Goal: Check status

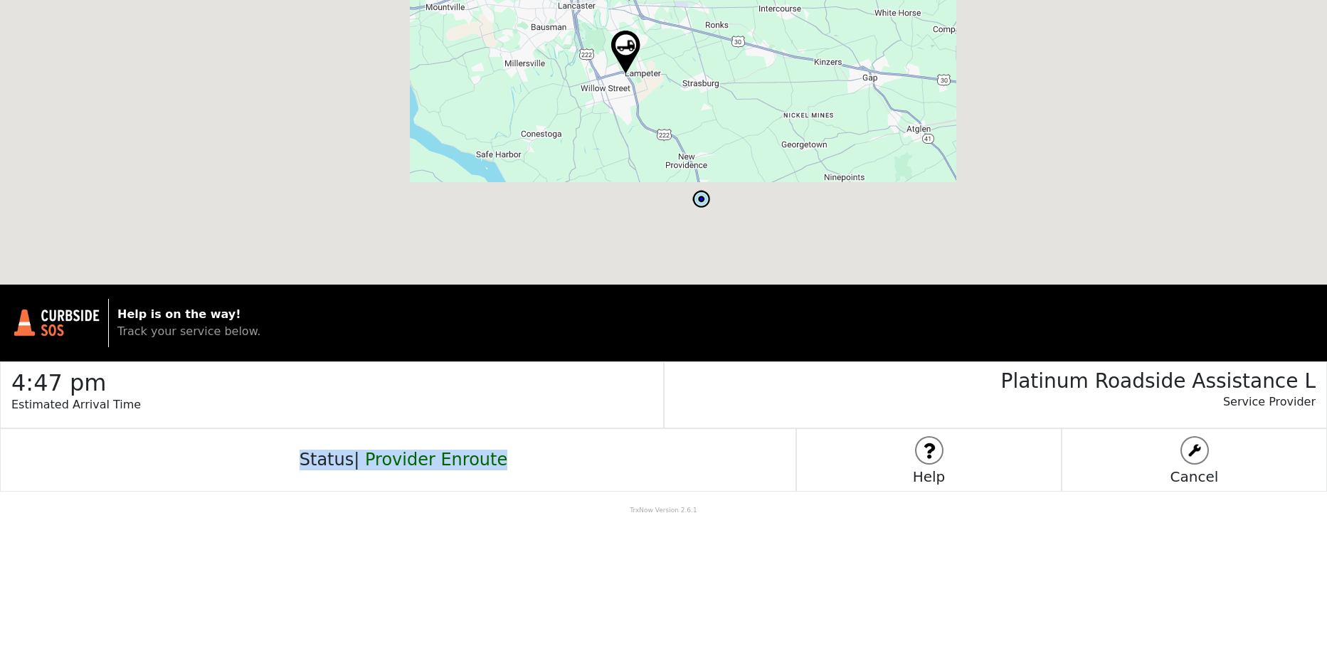
drag, startPoint x: 520, startPoint y: 452, endPoint x: 309, endPoint y: 463, distance: 211.6
click at [309, 463] on div "Status | Provider Enroute" at bounding box center [398, 459] width 796 height 63
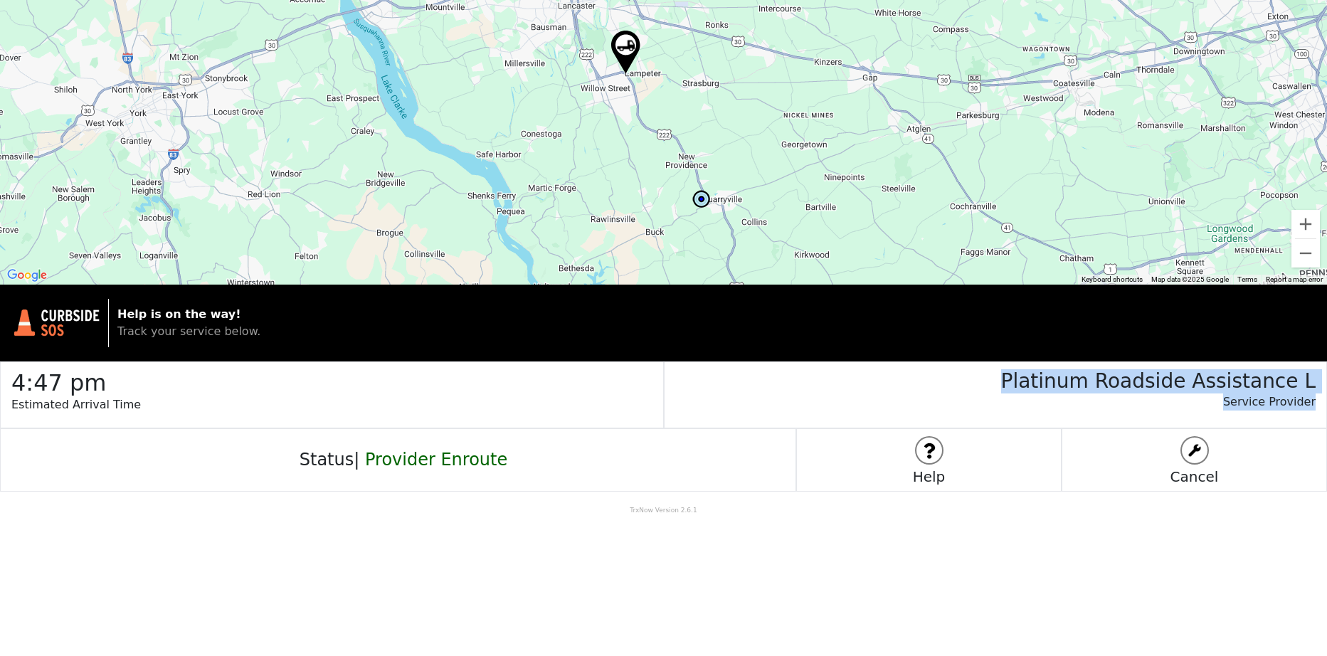
drag, startPoint x: 1033, startPoint y: 386, endPoint x: 1318, endPoint y: 406, distance: 286.1
click at [1318, 406] on div "Platinum Roadside Assistance L Service Provider" at bounding box center [996, 395] width 664 height 67
copy div "Platinum Roadside Assistance L Service Provider"
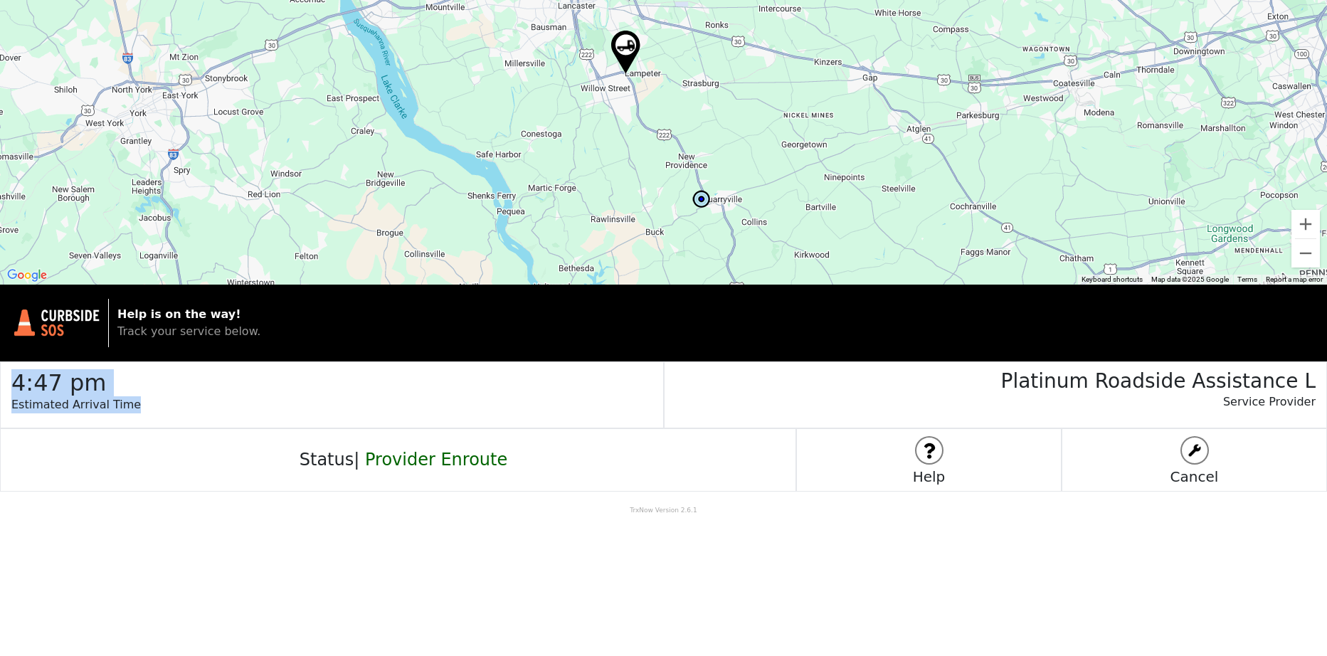
drag, startPoint x: 139, startPoint y: 407, endPoint x: 16, endPoint y: 384, distance: 124.5
click at [16, 384] on div "4:47 pm Estimated Arrival Time" at bounding box center [332, 395] width 664 height 67
copy div "4:47 pm Estimated Arrival Time"
click at [243, 562] on body "← Move left → Move right ↑ Move up ↓ Move down + Zoom in - Zoom out Home Jump l…" at bounding box center [663, 328] width 1327 height 656
